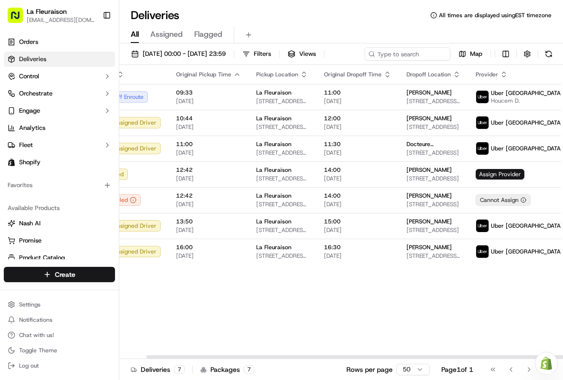
scroll to position [0, 28]
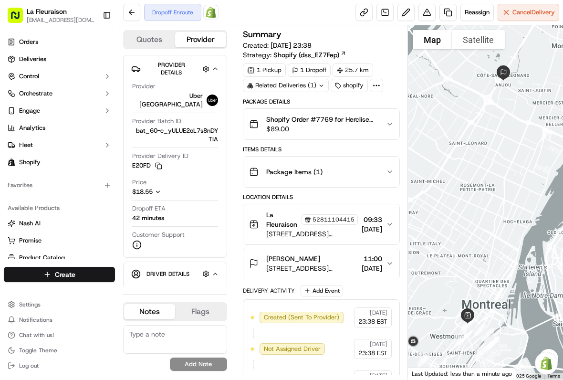
click at [54, 61] on link "Deliveries" at bounding box center [59, 59] width 111 height 15
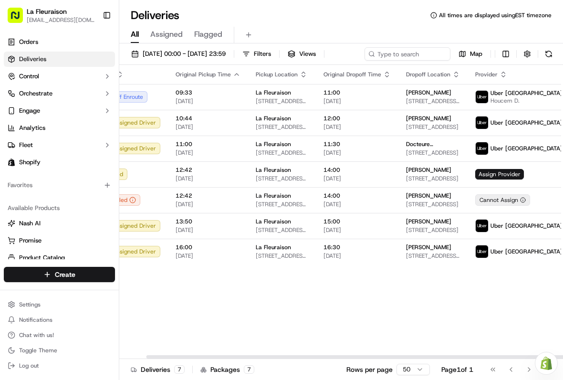
scroll to position [0, 28]
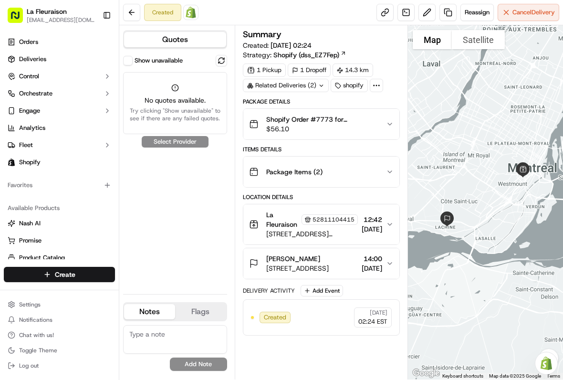
click at [53, 56] on link "Deliveries" at bounding box center [59, 59] width 111 height 15
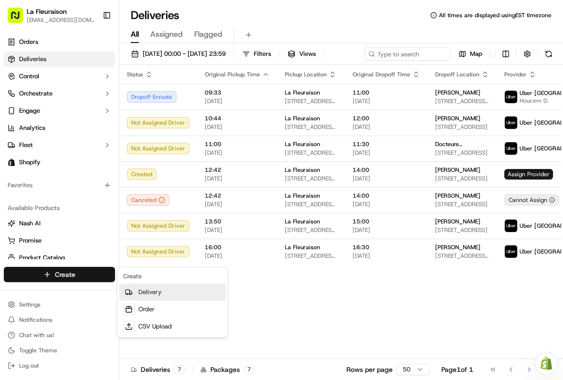
click at [170, 293] on link "Delivery" at bounding box center [172, 292] width 106 height 17
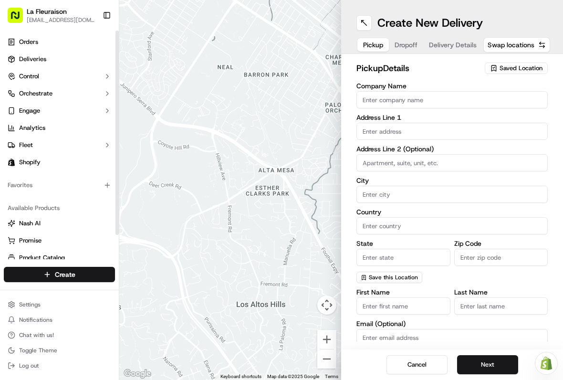
click at [55, 63] on link "Deliveries" at bounding box center [59, 59] width 111 height 15
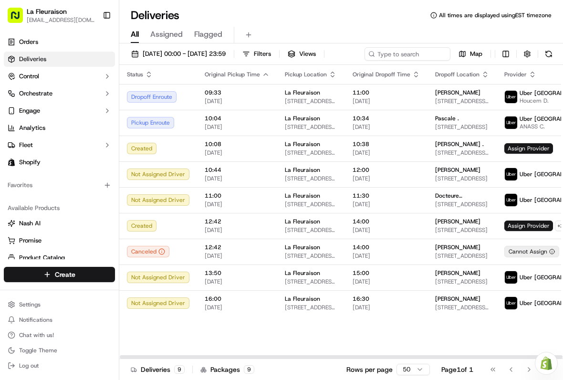
click at [562, 86] on div "Status Original Pickup Time Pickup Location Original Dropoff Time Dropoff Locat…" at bounding box center [341, 212] width 444 height 294
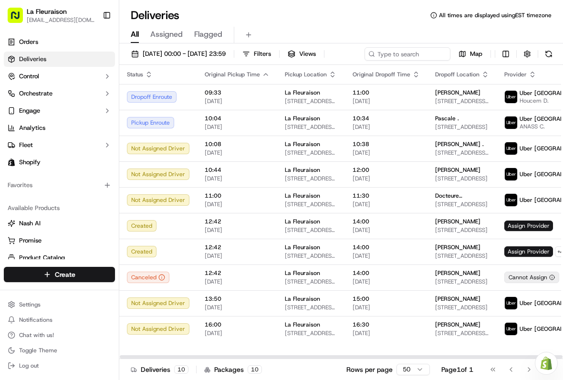
click at [533, 231] on span "Assign Provider" at bounding box center [529, 226] width 49 height 11
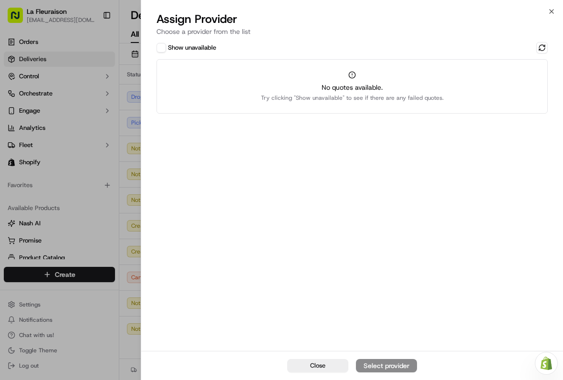
click at [552, 15] on icon "button" at bounding box center [552, 12] width 8 height 8
